Goal: Task Accomplishment & Management: Manage account settings

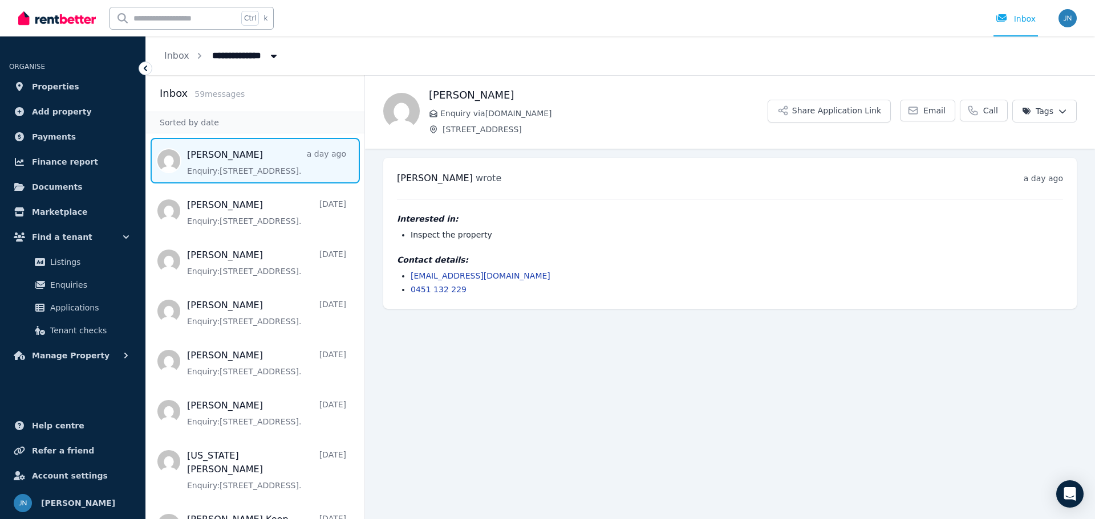
click at [263, 164] on span "Message list" at bounding box center [255, 161] width 218 height 46
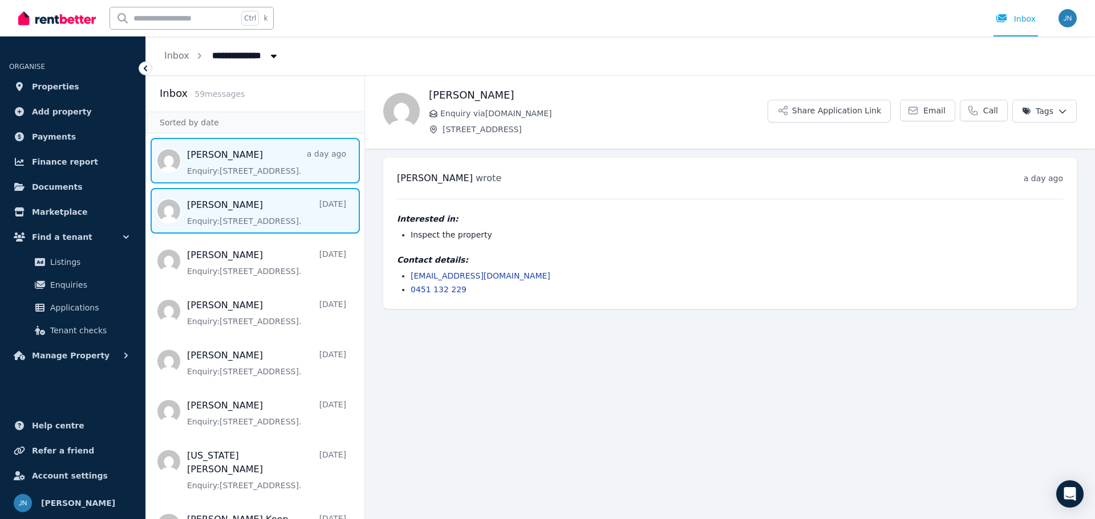
click at [250, 205] on span "Message list" at bounding box center [255, 211] width 218 height 46
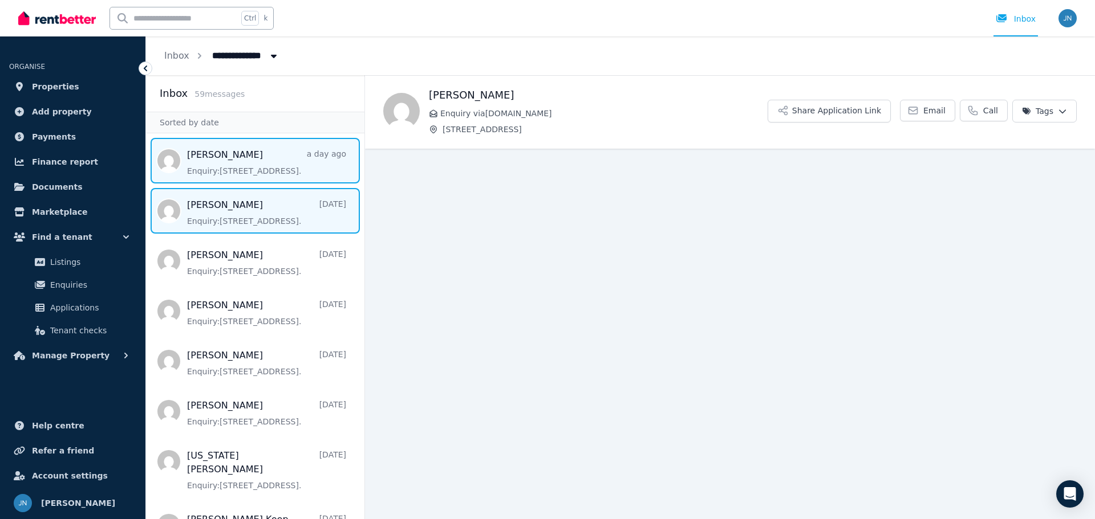
click at [249, 164] on span "Message list" at bounding box center [255, 161] width 218 height 46
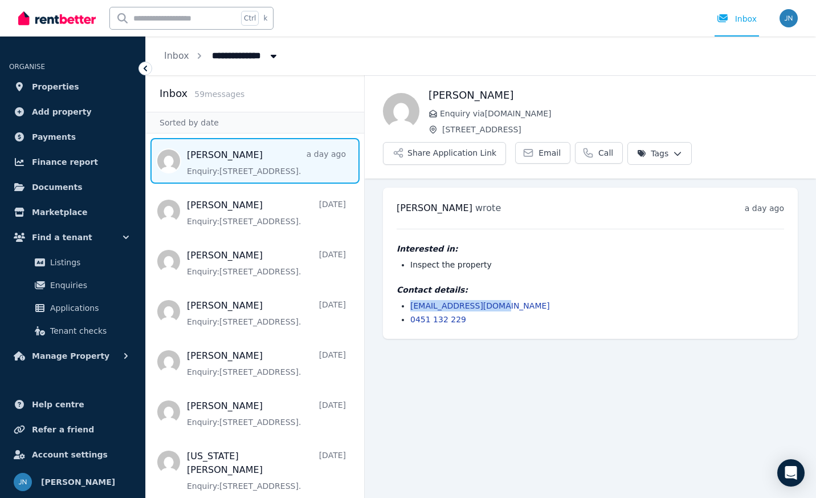
drag, startPoint x: 506, startPoint y: 306, endPoint x: 390, endPoint y: 307, distance: 115.7
click at [390, 307] on div "[PERSON_NAME] wrote a day ago 7:33 am [DATE][DATE] Interested in: Inspect the p…" at bounding box center [590, 263] width 415 height 151
copy link "[EMAIL_ADDRESS][DOMAIN_NAME]"
click at [469, 322] on li "0451 132 229" at bounding box center [597, 319] width 374 height 11
drag, startPoint x: 462, startPoint y: 319, endPoint x: 400, endPoint y: 316, distance: 62.2
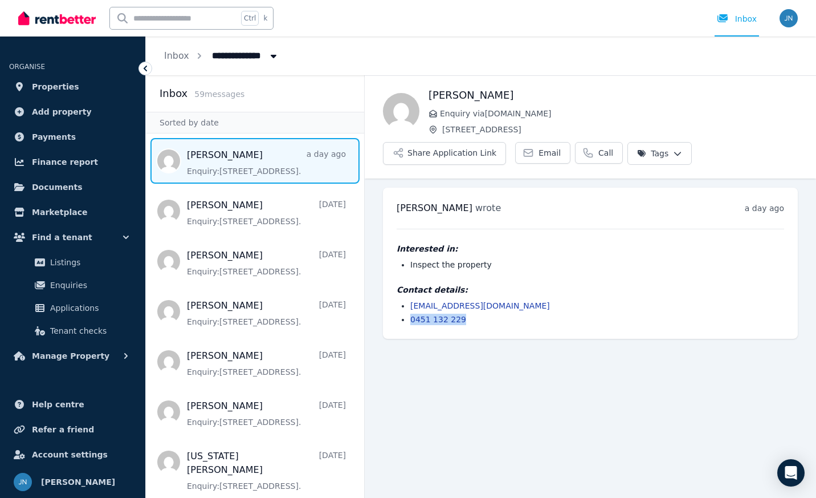
click at [410, 316] on li "0451 132 229" at bounding box center [597, 319] width 374 height 11
copy link "0451 132 229"
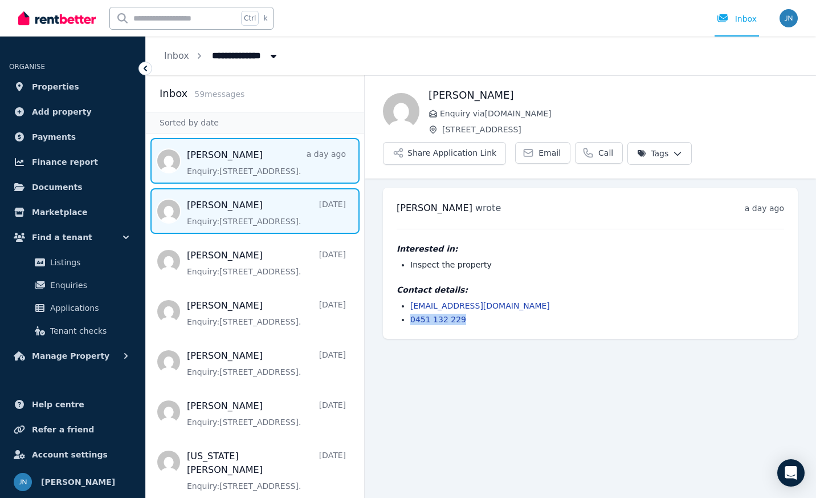
click at [257, 219] on span "Message list" at bounding box center [255, 211] width 218 height 46
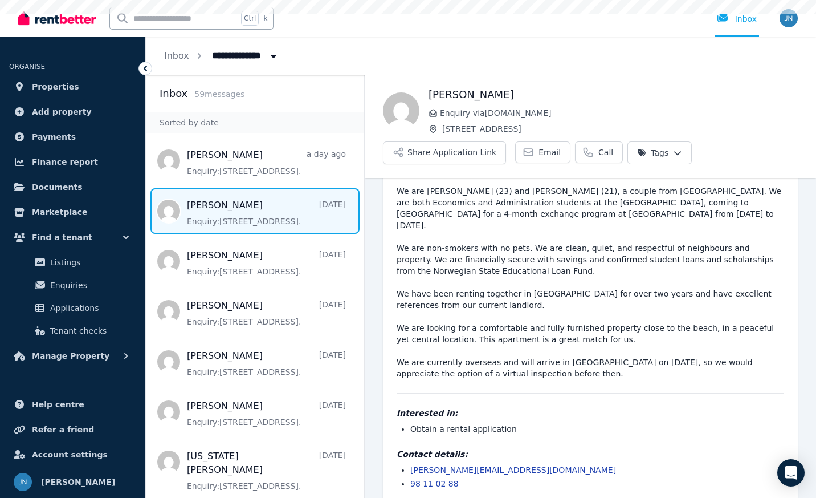
scroll to position [42, 0]
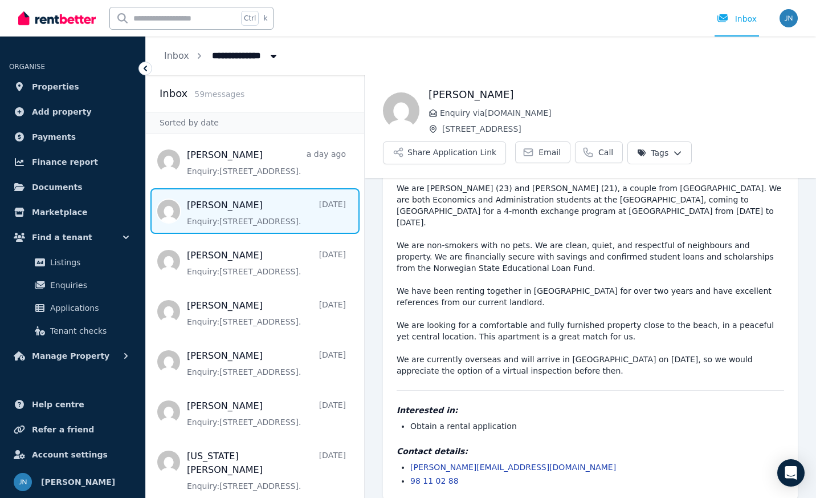
click at [462, 255] on pre "We are [PERSON_NAME] (23) and [PERSON_NAME] (21), a couple from [GEOGRAPHIC_DAT…" at bounding box center [591, 279] width 388 height 194
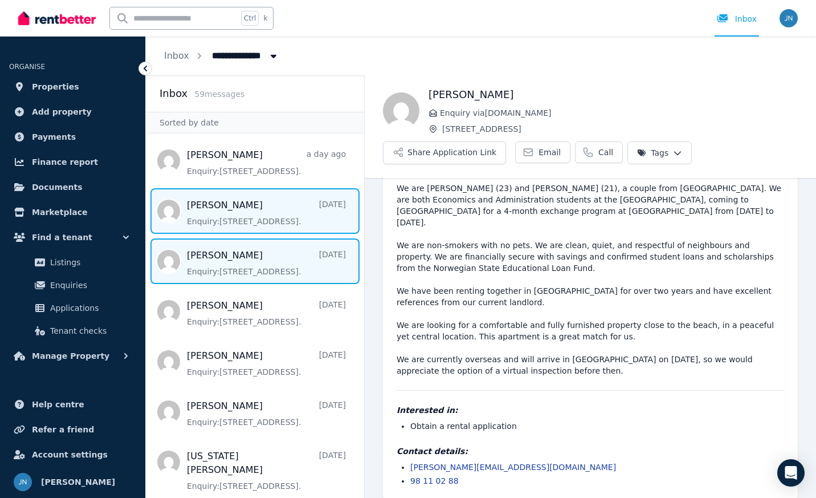
click at [233, 266] on span "Message list" at bounding box center [255, 261] width 218 height 46
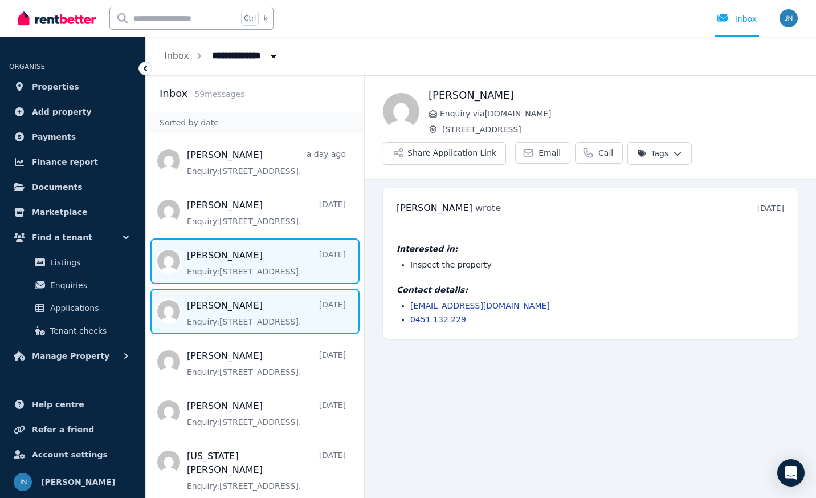
click at [271, 318] on span "Message list" at bounding box center [255, 311] width 218 height 46
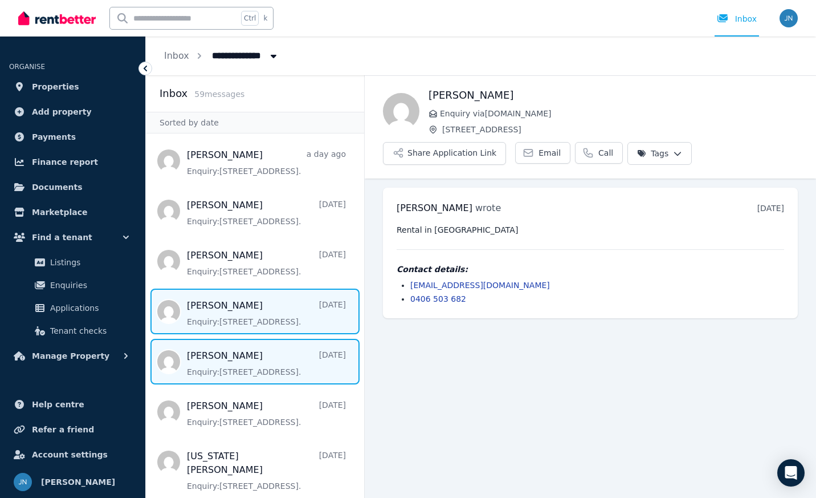
click at [264, 368] on span "Message list" at bounding box center [255, 362] width 218 height 46
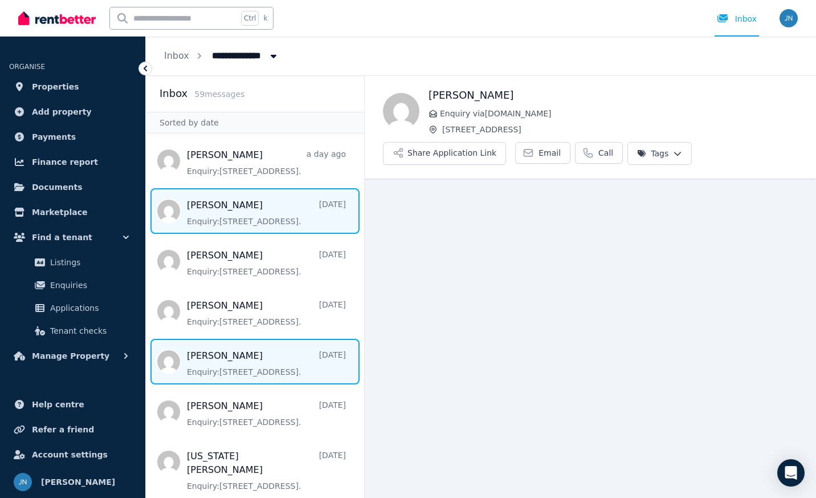
click at [292, 221] on span "Message list" at bounding box center [255, 211] width 218 height 46
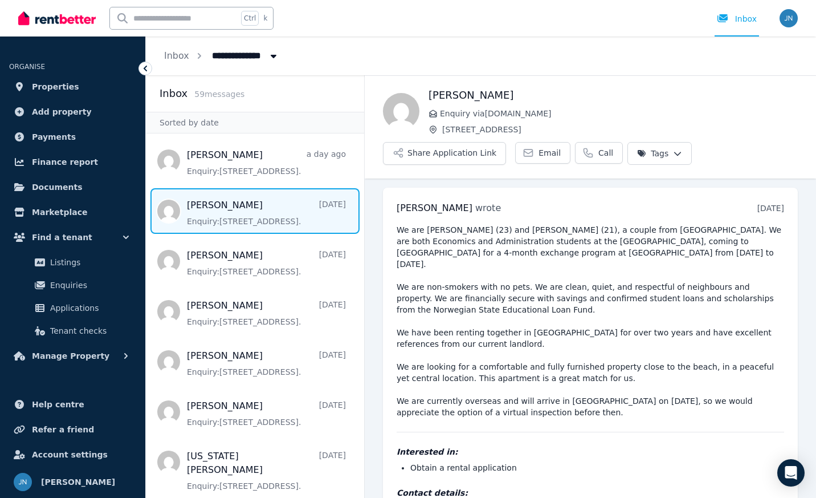
click at [475, 332] on pre "We are [PERSON_NAME] (23) and [PERSON_NAME] (21), a couple from [GEOGRAPHIC_DAT…" at bounding box center [591, 321] width 388 height 194
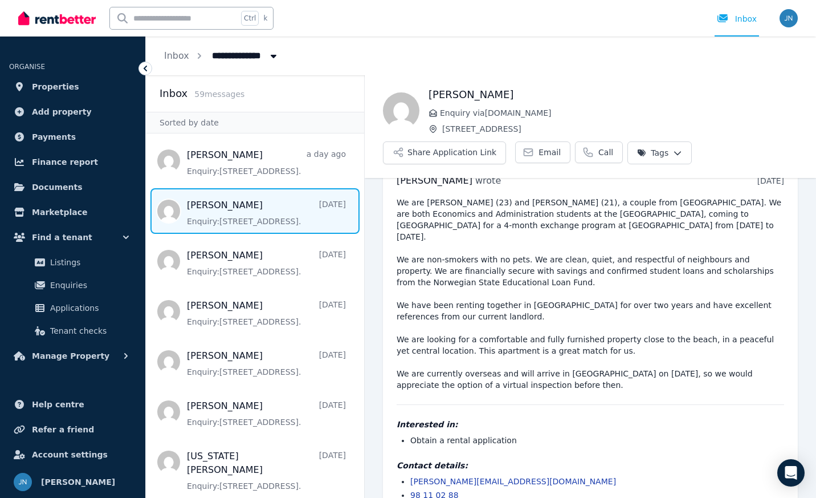
scroll to position [42, 0]
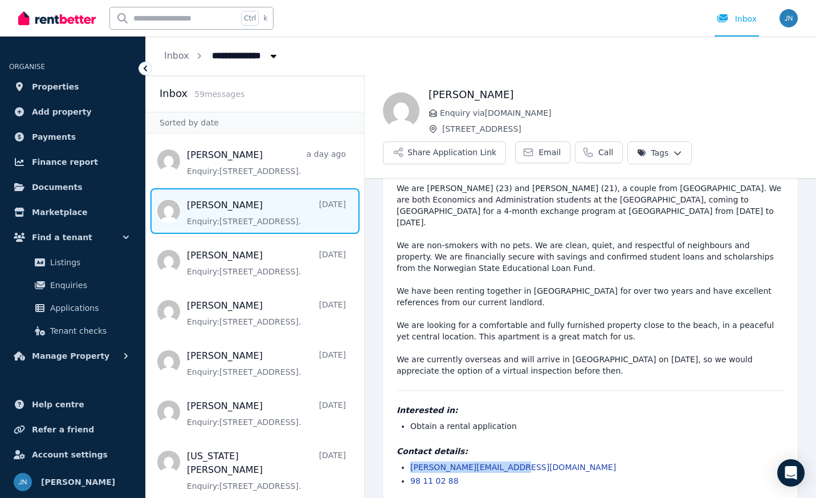
drag, startPoint x: 517, startPoint y: 451, endPoint x: 400, endPoint y: 455, distance: 117.5
click at [400, 461] on ul "[PERSON_NAME][EMAIL_ADDRESS][DOMAIN_NAME] 98 11 02 88" at bounding box center [591, 473] width 388 height 25
copy link "[PERSON_NAME][EMAIL_ADDRESS][DOMAIN_NAME]"
click at [500, 425] on div "We are [PERSON_NAME] (23) and [PERSON_NAME] (21), a couple from [GEOGRAPHIC_DAT…" at bounding box center [591, 334] width 388 height 304
drag, startPoint x: 463, startPoint y: 470, endPoint x: 399, endPoint y: 469, distance: 64.4
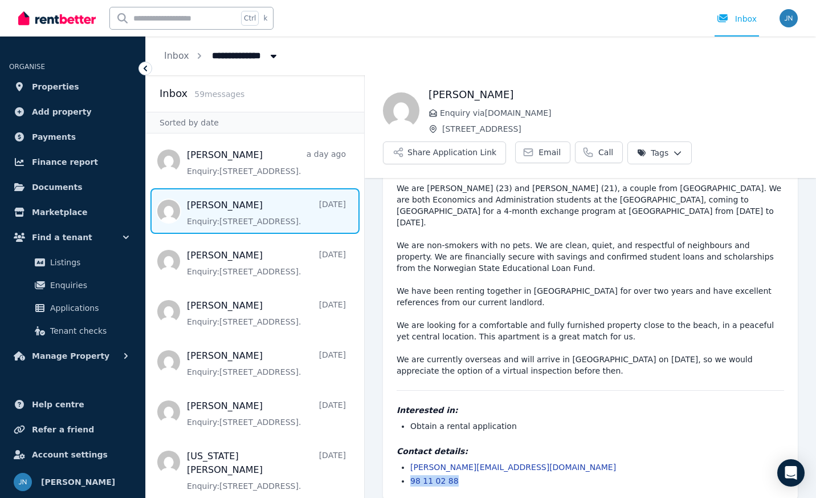
click at [399, 469] on ul "[PERSON_NAME][EMAIL_ADDRESS][DOMAIN_NAME] 98 11 02 88" at bounding box center [591, 473] width 388 height 25
copy link "98 11 02 88"
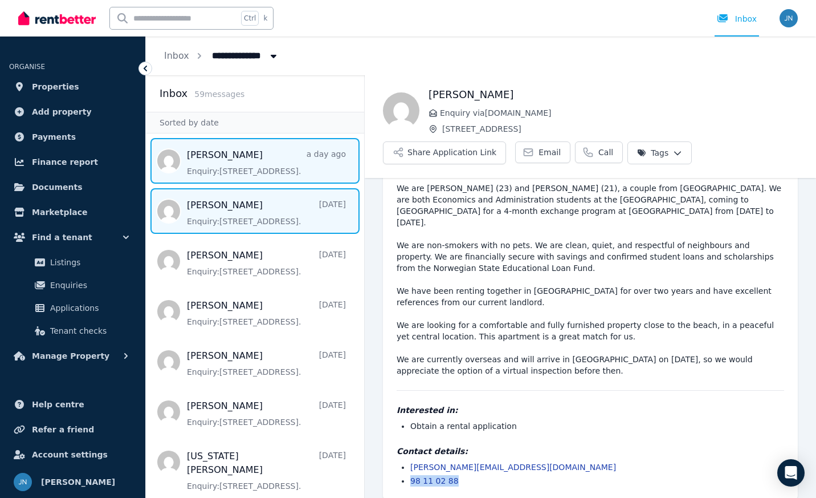
click at [228, 161] on span "Message list" at bounding box center [255, 161] width 218 height 46
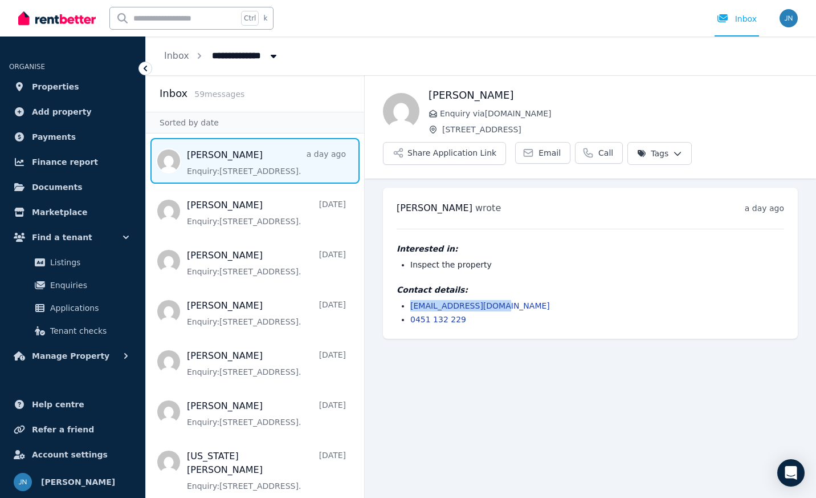
drag, startPoint x: 494, startPoint y: 309, endPoint x: 410, endPoint y: 305, distance: 84.5
click at [410, 305] on ul "[EMAIL_ADDRESS][DOMAIN_NAME] 0451 132 229" at bounding box center [591, 312] width 388 height 25
copy link "[EMAIL_ADDRESS][DOMAIN_NAME]"
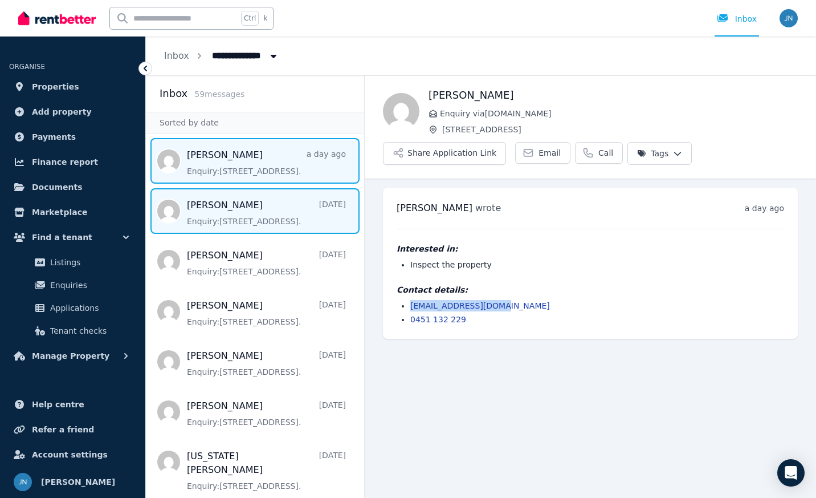
click at [249, 198] on span "Message list" at bounding box center [255, 211] width 218 height 46
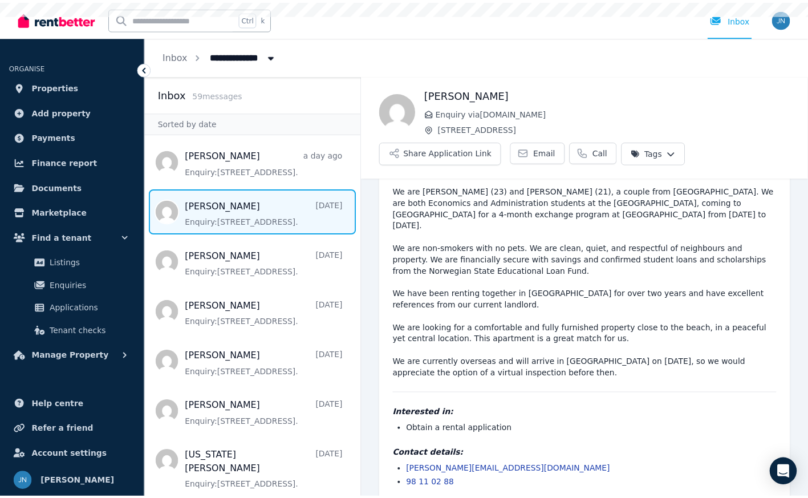
scroll to position [42, 0]
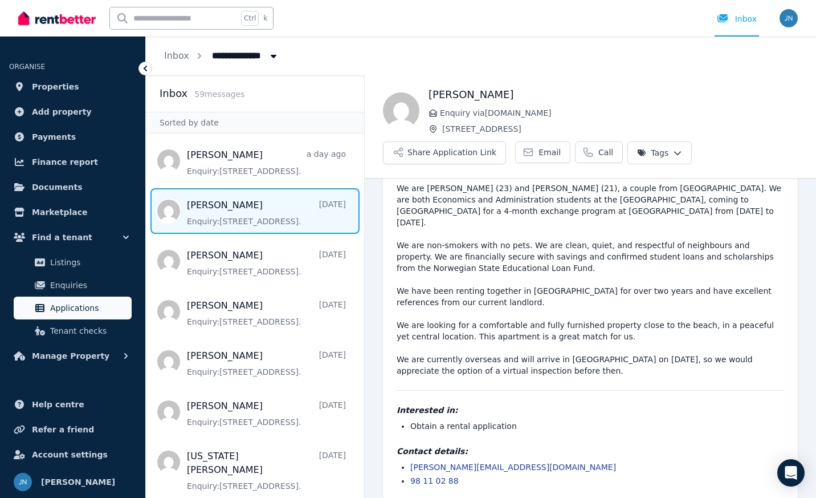
click at [82, 307] on span "Applications" at bounding box center [88, 308] width 77 height 14
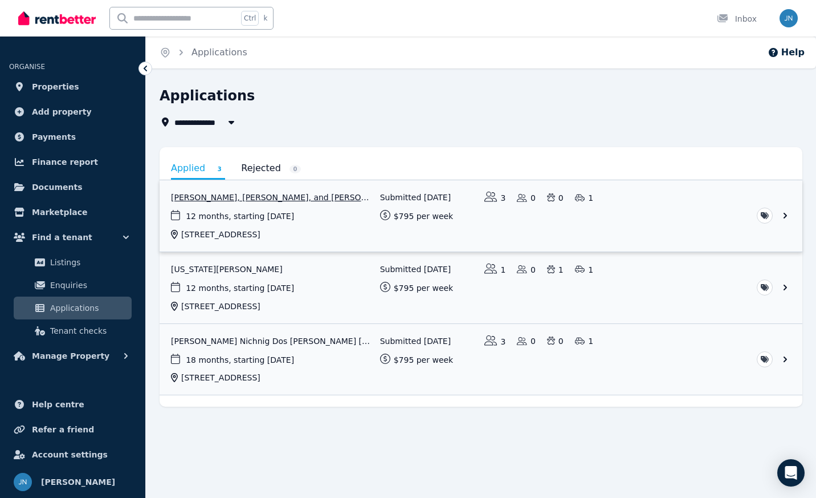
click at [279, 201] on link "View application: Carlos Islas, Silvia Martin Rodriguez, and Marco Valeriani" at bounding box center [481, 215] width 643 height 71
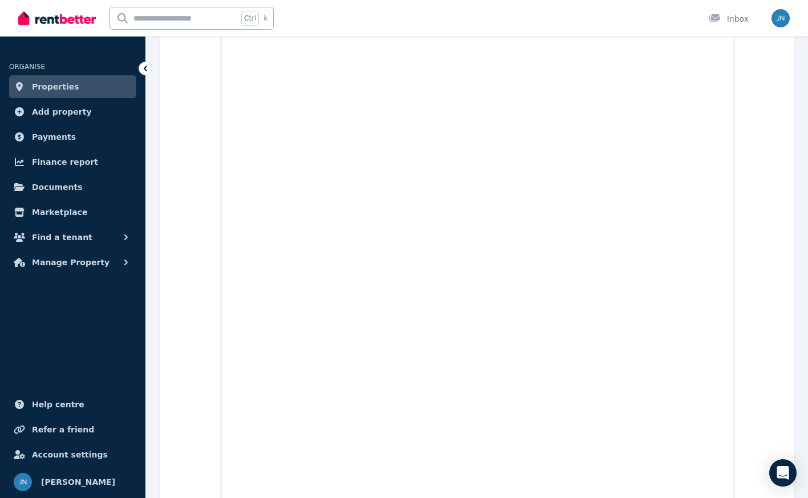
scroll to position [2736, 0]
click at [59, 238] on span "Find a tenant" at bounding box center [62, 237] width 60 height 14
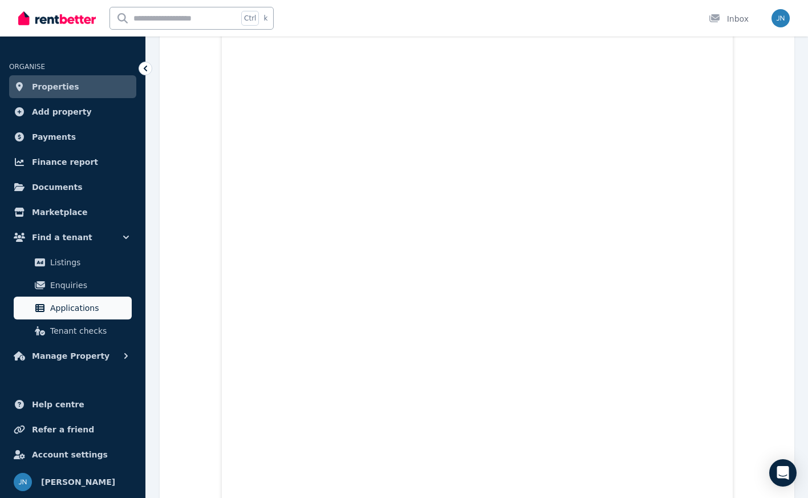
click at [79, 310] on span "Applications" at bounding box center [88, 308] width 77 height 14
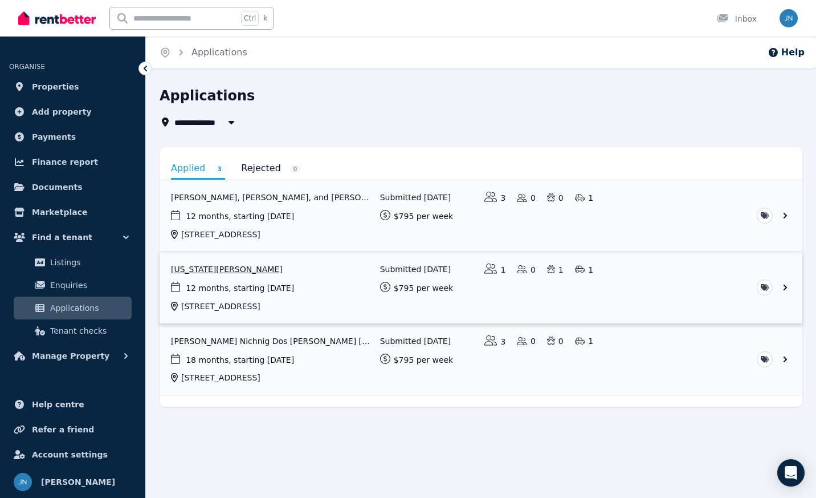
click at [193, 266] on link "View application: Georgia Usher" at bounding box center [481, 287] width 643 height 71
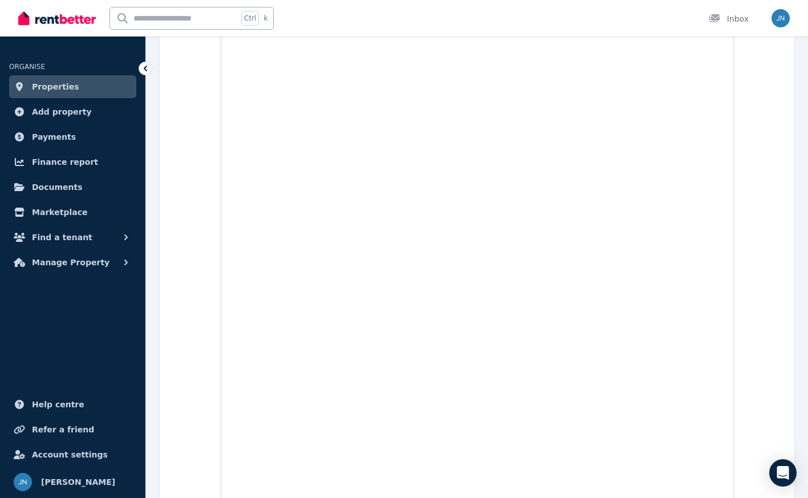
scroll to position [1482, 0]
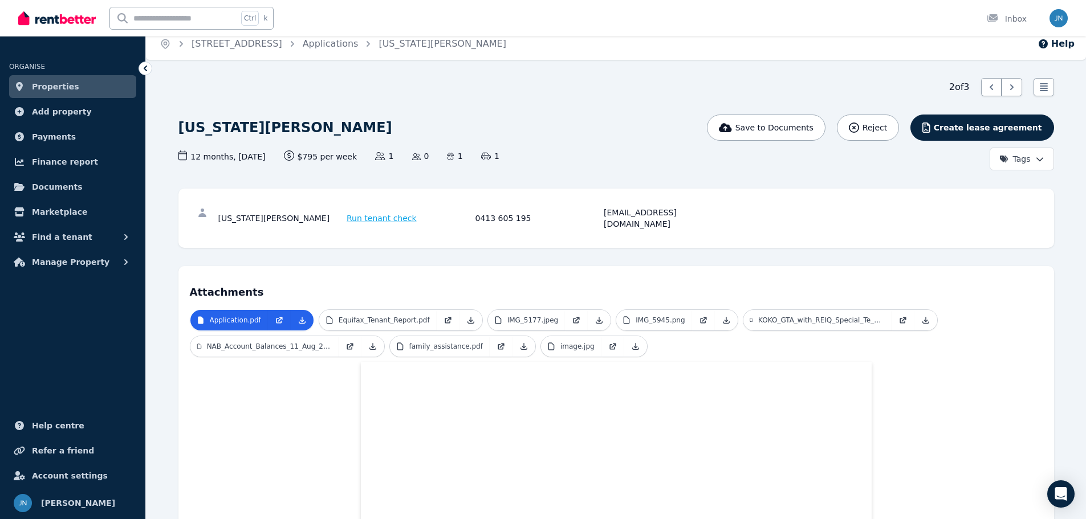
scroll to position [0, 0]
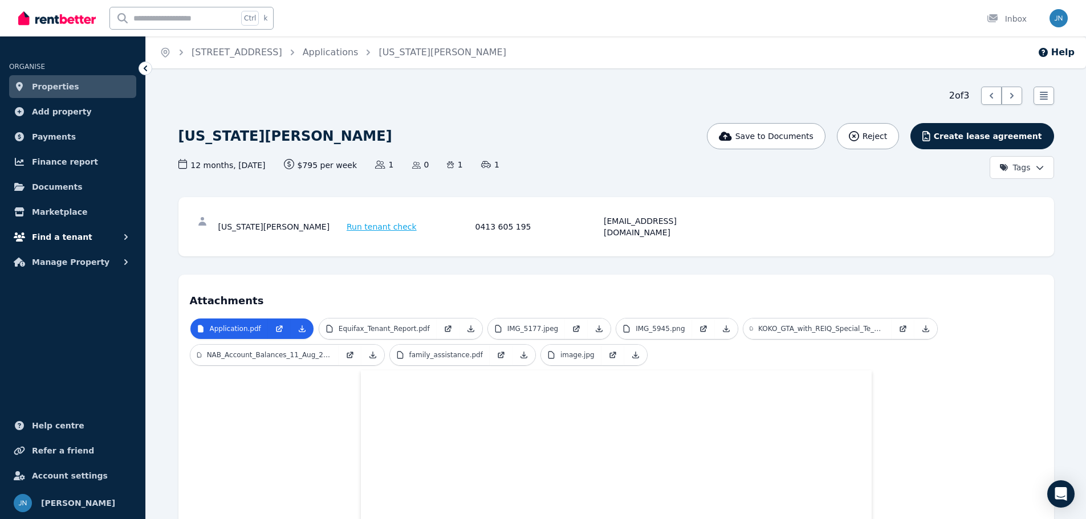
click at [72, 237] on span "Find a tenant" at bounding box center [62, 237] width 60 height 14
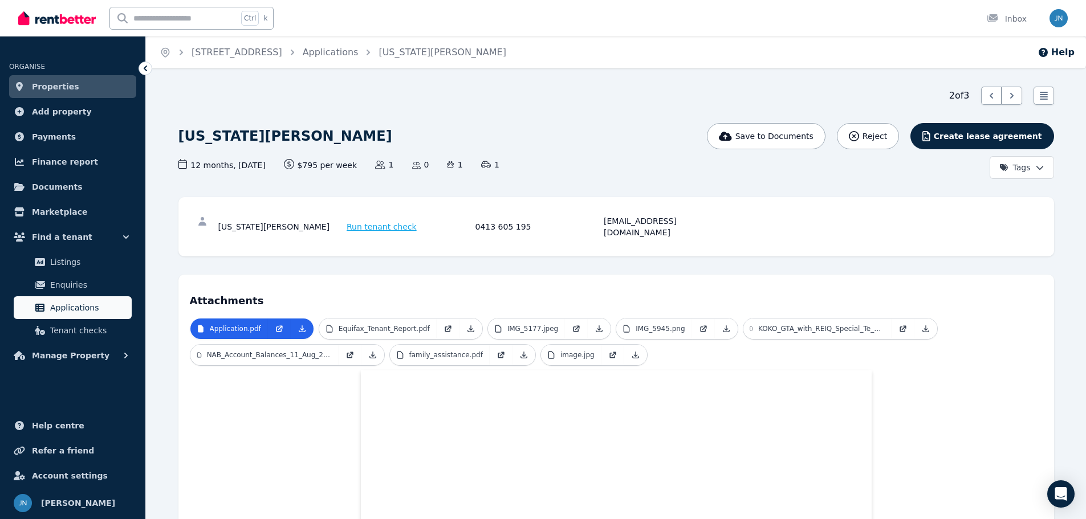
click at [68, 303] on span "Applications" at bounding box center [88, 308] width 77 height 14
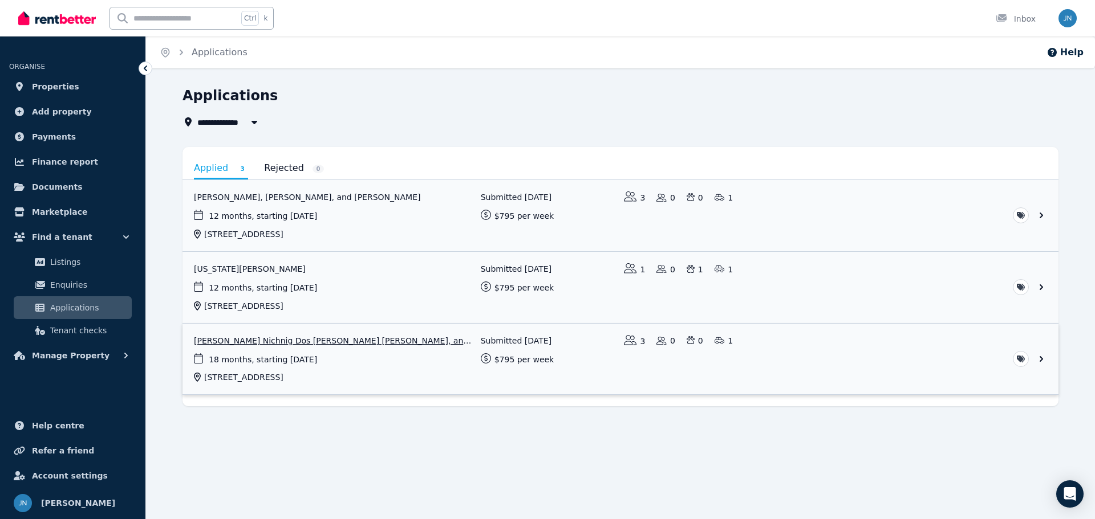
click at [287, 338] on link "View application: Rafael Nichnig Dos Santos, Akanksha Akanksha, and Leiluce Gue…" at bounding box center [620, 359] width 876 height 71
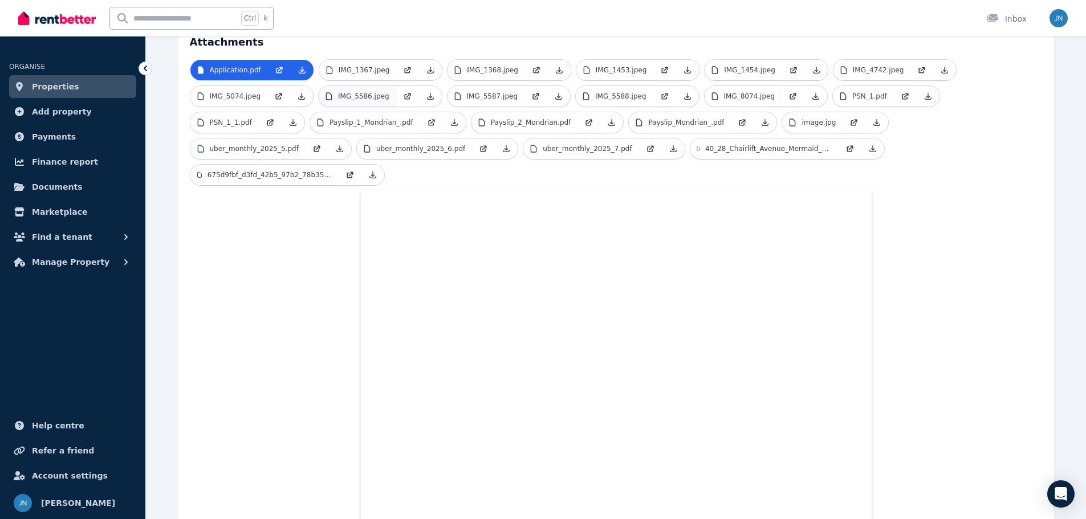
scroll to position [300, 0]
